Goal: Complete application form

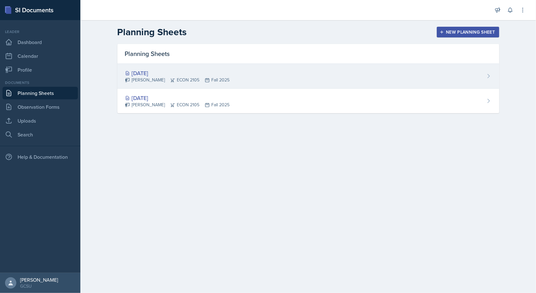
click at [161, 71] on div "[DATE]" at bounding box center [177, 73] width 105 height 8
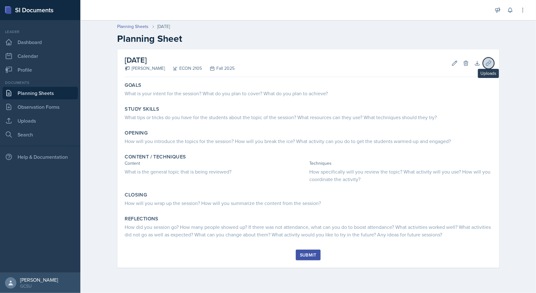
click at [487, 63] on icon at bounding box center [488, 63] width 5 height 5
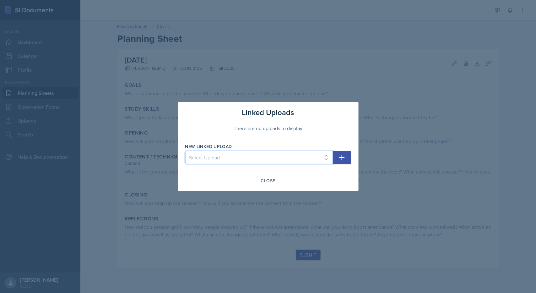
click at [329, 160] on select "Select Upload" at bounding box center [259, 157] width 148 height 13
click at [341, 158] on icon "button" at bounding box center [342, 158] width 8 height 8
click at [295, 160] on select "Select Upload" at bounding box center [259, 157] width 148 height 13
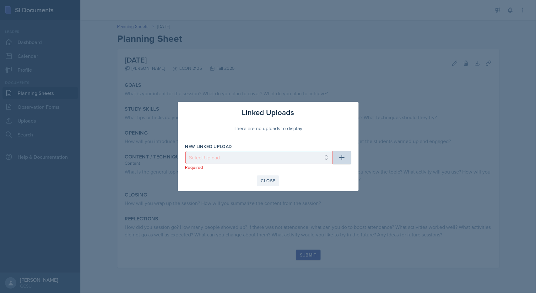
click at [267, 183] on div "Close" at bounding box center [268, 180] width 14 height 5
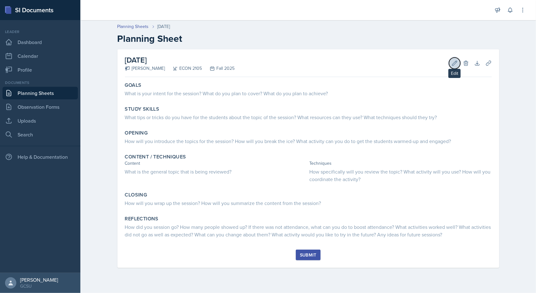
click at [452, 64] on icon at bounding box center [454, 63] width 5 height 5
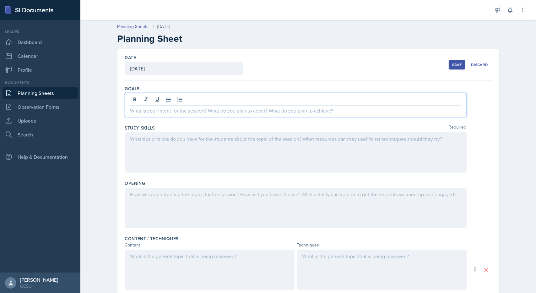
click at [226, 96] on div at bounding box center [296, 105] width 342 height 24
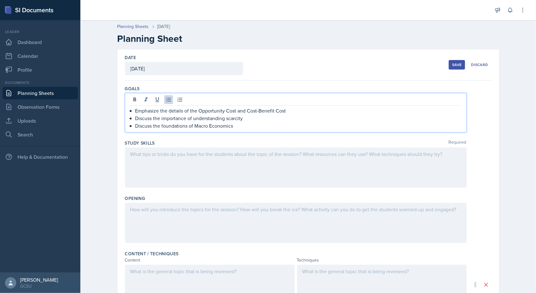
click at [245, 165] on div at bounding box center [296, 167] width 342 height 40
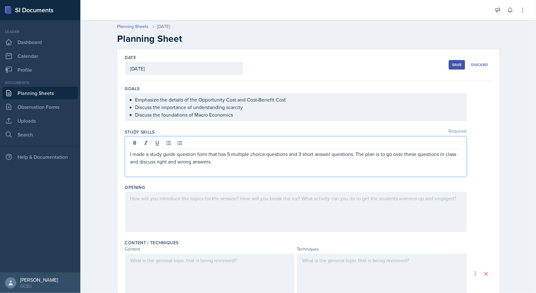
click at [209, 200] on div at bounding box center [296, 212] width 342 height 40
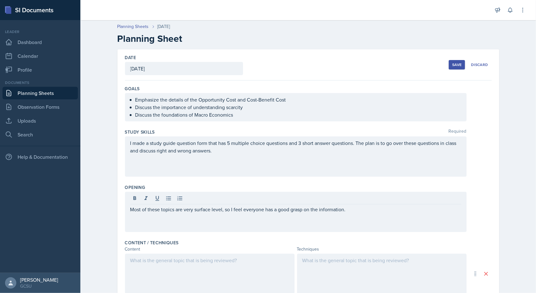
click at [173, 269] on div at bounding box center [210, 273] width 170 height 40
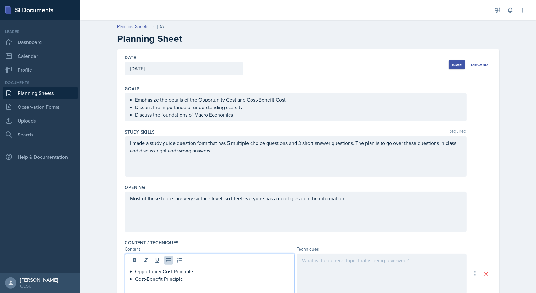
click at [357, 206] on div "Most of these topics are very surface level, so I feel everyone has a good gras…" at bounding box center [296, 212] width 342 height 40
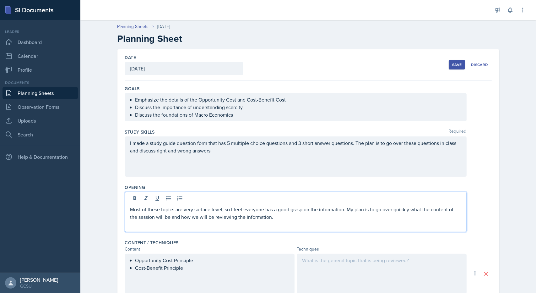
click at [315, 269] on div at bounding box center [382, 273] width 170 height 40
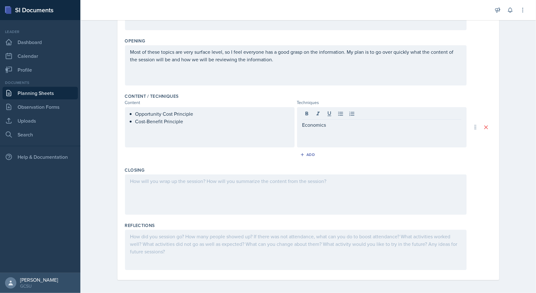
click at [259, 201] on div at bounding box center [296, 194] width 342 height 40
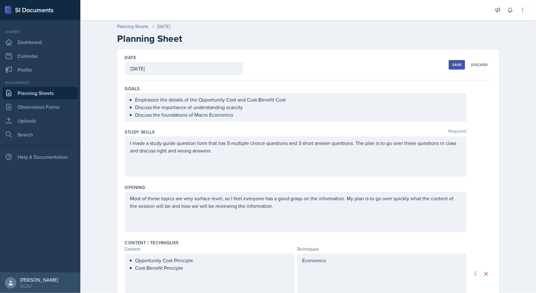
click at [453, 66] on div "Save" at bounding box center [456, 64] width 9 height 5
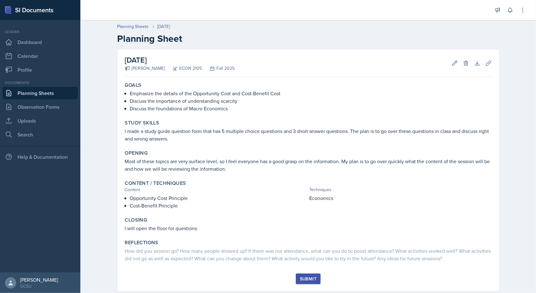
click at [303, 275] on button "Submit" at bounding box center [308, 278] width 25 height 11
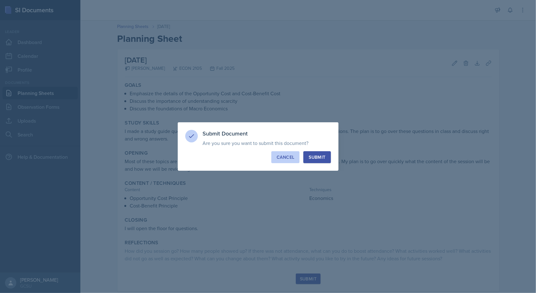
click at [285, 161] on button "Cancel" at bounding box center [285, 157] width 28 height 12
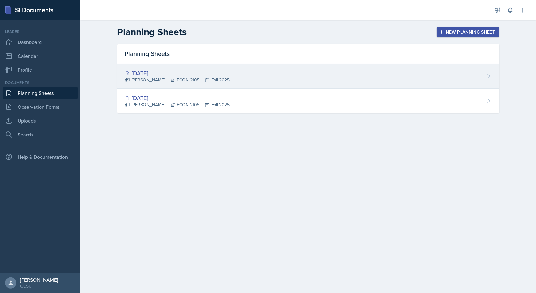
click at [156, 82] on div "[PERSON_NAME] ECON 2105 Fall 2025" at bounding box center [177, 80] width 105 height 7
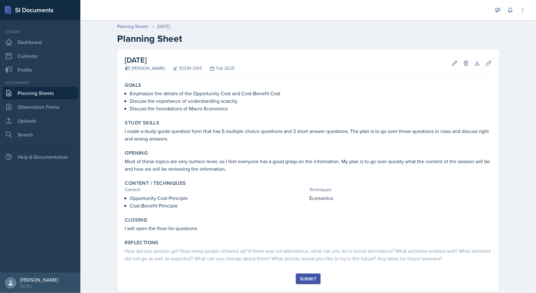
click at [301, 279] on div "Submit" at bounding box center [308, 278] width 17 height 5
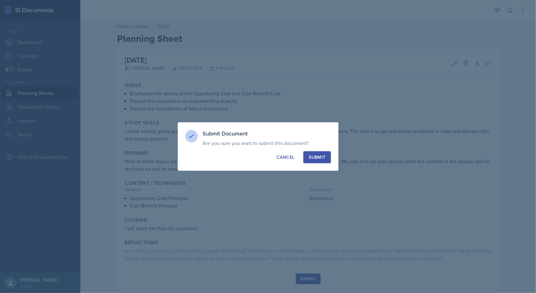
click at [318, 156] on div "Submit" at bounding box center [317, 157] width 17 height 6
